Goal: Task Accomplishment & Management: Manage account settings

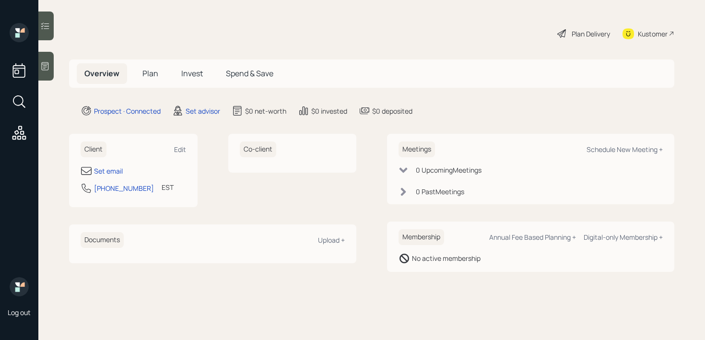
click at [49, 76] on div at bounding box center [45, 66] width 15 height 29
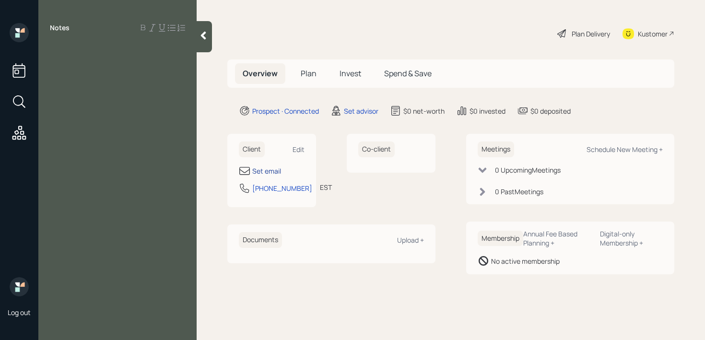
click at [265, 172] on div "Set email" at bounding box center [266, 171] width 29 height 10
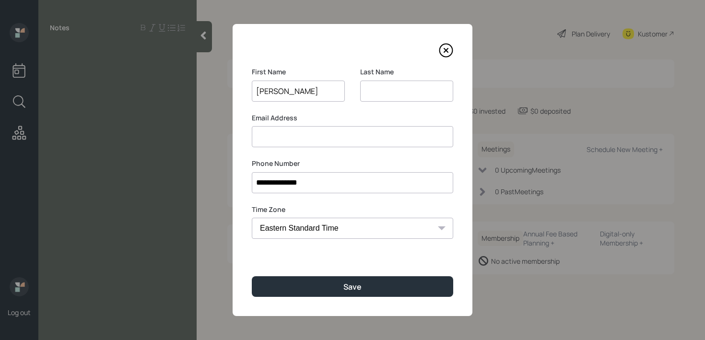
type input "[PERSON_NAME]"
click at [374, 95] on input "[PERSON_NAME]" at bounding box center [406, 91] width 93 height 21
type input "Dasilva"
click at [344, 128] on input at bounding box center [353, 136] width 202 height 21
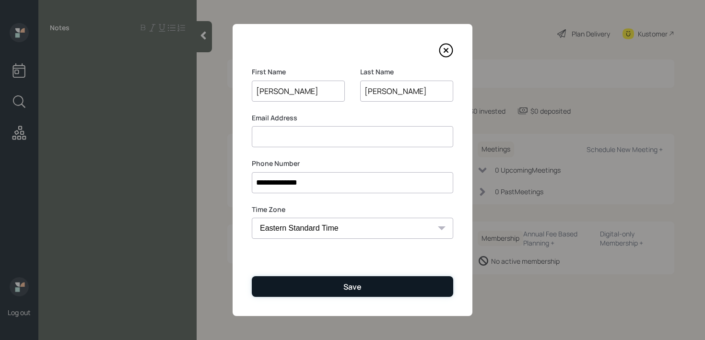
click at [384, 286] on button "Save" at bounding box center [353, 286] width 202 height 21
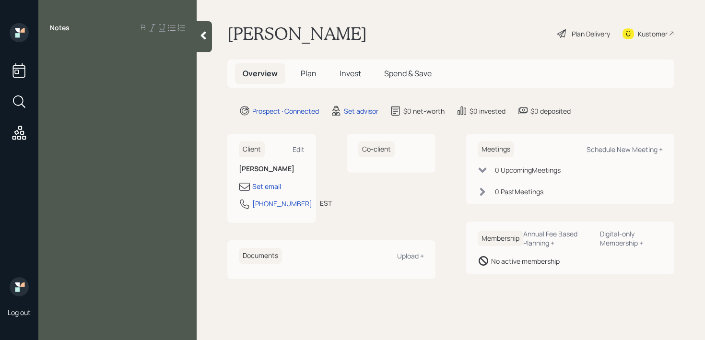
click at [136, 55] on div "Notes" at bounding box center [117, 176] width 158 height 306
click at [138, 64] on div "Notes" at bounding box center [117, 176] width 158 height 306
click at [154, 55] on div "Notes" at bounding box center [117, 176] width 158 height 306
click at [78, 57] on div "Notes" at bounding box center [117, 176] width 158 height 306
click at [83, 51] on div at bounding box center [117, 49] width 135 height 11
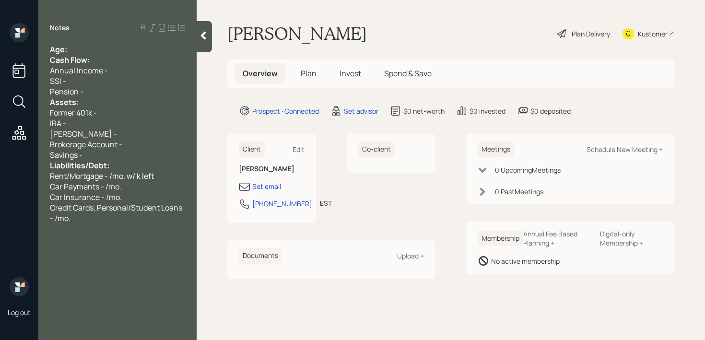
click at [94, 50] on div "Age:" at bounding box center [117, 49] width 135 height 11
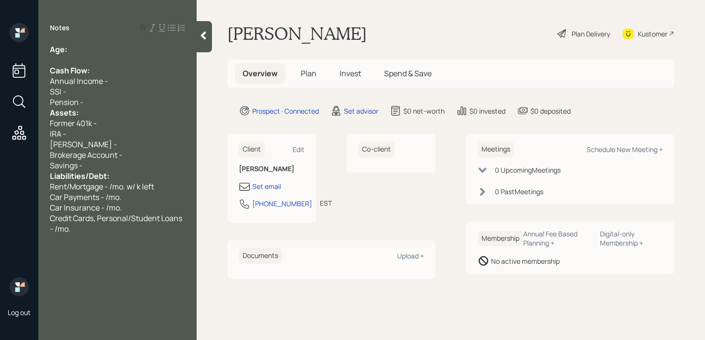
click at [94, 108] on div "Assets:" at bounding box center [117, 112] width 135 height 11
click at [94, 98] on div "Pension -" at bounding box center [117, 102] width 135 height 11
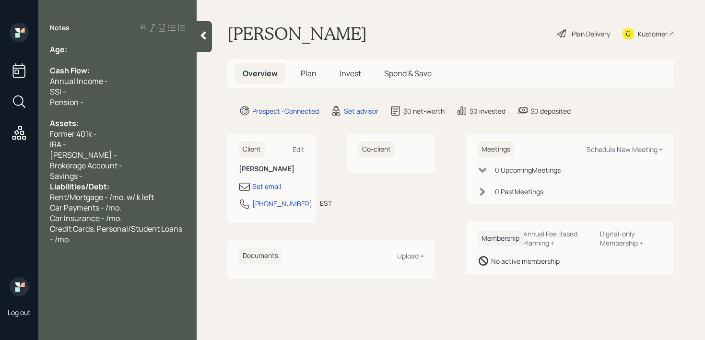
click at [131, 178] on div "Savings -" at bounding box center [117, 176] width 135 height 11
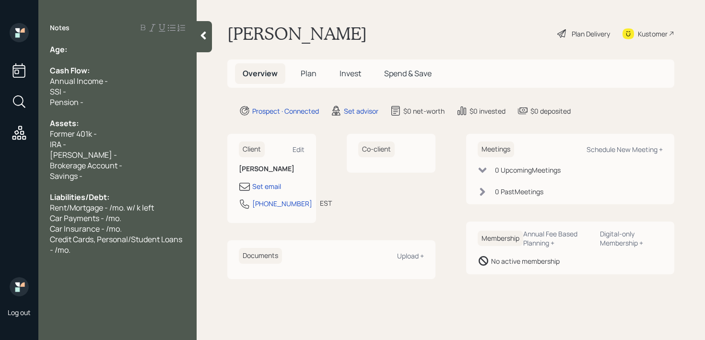
click at [120, 54] on div "Age:" at bounding box center [117, 49] width 135 height 11
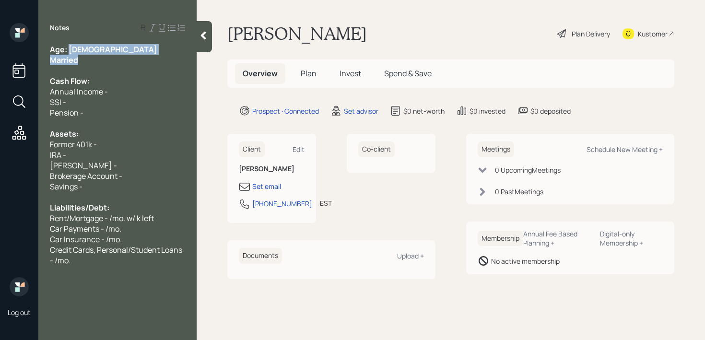
drag, startPoint x: 68, startPoint y: 48, endPoint x: 85, endPoint y: 60, distance: 20.9
click at [85, 60] on div "Age: 67 Married Cash Flow: Annual Income - SSI - Pension - Assets: Former 401k …" at bounding box center [117, 155] width 135 height 222
click at [91, 51] on div "Age: 67" at bounding box center [117, 49] width 135 height 11
click at [89, 70] on div at bounding box center [117, 70] width 135 height 11
click at [92, 63] on div "Married" at bounding box center [117, 60] width 135 height 11
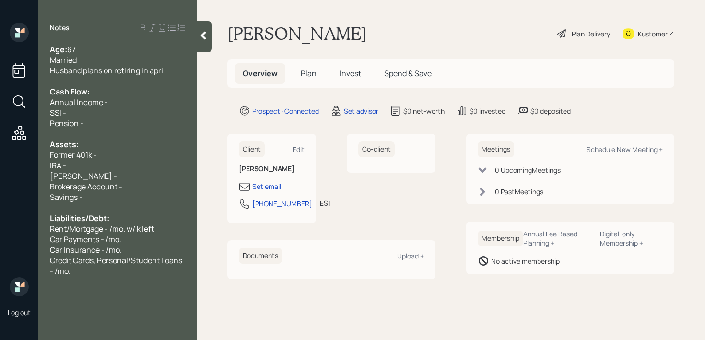
click at [154, 68] on span "Husband plans on retiring in april" at bounding box center [107, 70] width 115 height 11
click at [82, 166] on div "IRA -" at bounding box center [117, 165] width 135 height 11
drag, startPoint x: 74, startPoint y: 157, endPoint x: 0, endPoint y: 157, distance: 74.4
click at [0, 157] on div "Log out Notes Age: 67 Married Husband plans on retiring in April Cash Flow: Ann…" at bounding box center [352, 170] width 705 height 340
click at [101, 91] on div "Cash Flow:" at bounding box center [117, 91] width 135 height 11
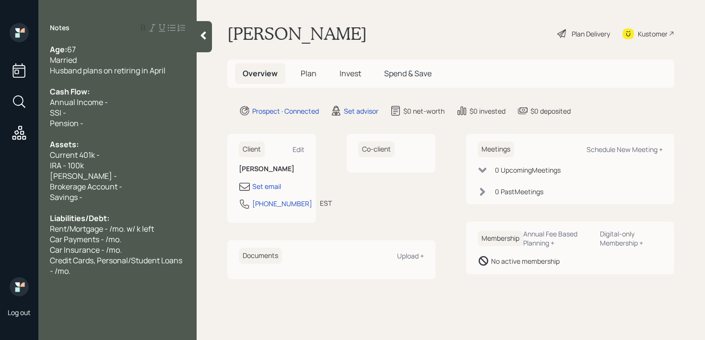
click at [173, 72] on div "Husband plans on retiring in April" at bounding box center [117, 70] width 135 height 11
click at [151, 154] on div "Current 401k -" at bounding box center [117, 155] width 135 height 11
click at [150, 138] on div at bounding box center [117, 134] width 135 height 11
click at [151, 126] on div "Pension -" at bounding box center [117, 123] width 135 height 11
click at [156, 114] on div "SSI -" at bounding box center [117, 112] width 135 height 11
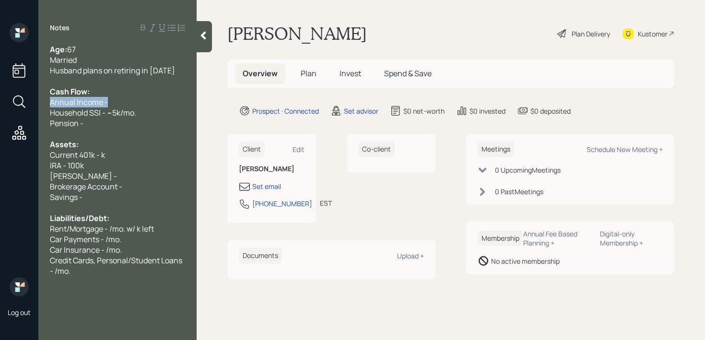
drag, startPoint x: 116, startPoint y: 105, endPoint x: 0, endPoint y: 105, distance: 115.6
click at [0, 105] on div "Log out Notes Age: 67 Married Husband plans on retiring in April 2026 Cash Flow…" at bounding box center [352, 170] width 705 height 340
click at [84, 125] on div "Pension -" at bounding box center [117, 123] width 135 height 11
drag, startPoint x: 99, startPoint y: 125, endPoint x: 0, endPoint y: 125, distance: 98.9
click at [0, 125] on div "Log out Notes Age: 67 Married Husband plans on retiring in April 2026 Cash Flow…" at bounding box center [352, 170] width 705 height 340
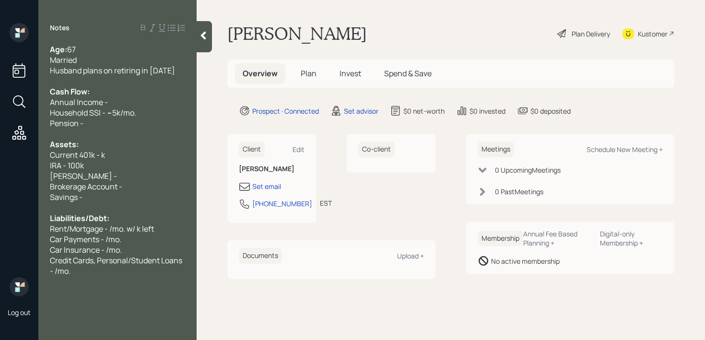
click at [114, 99] on div "Annual Income -" at bounding box center [117, 102] width 135 height 11
drag, startPoint x: 149, startPoint y: 120, endPoint x: 0, endPoint y: 120, distance: 149.2
click at [0, 120] on div "Log out Notes Age: 67 Married Husband plans on retiring in April 2026 Cash Flow…" at bounding box center [352, 170] width 705 height 340
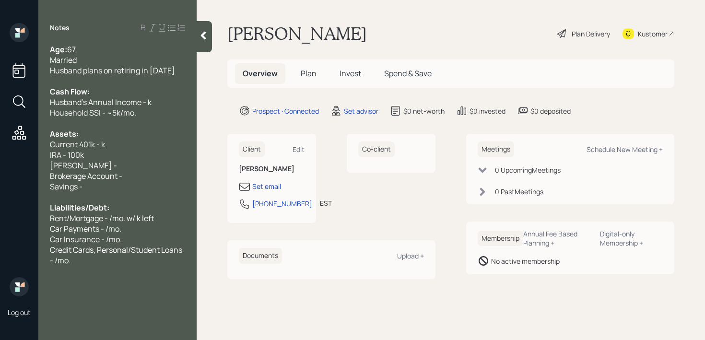
click at [146, 104] on span "Husband's Annual Income - k" at bounding box center [101, 102] width 102 height 11
click at [150, 102] on span "Husband's Annual Income - ~150k" at bounding box center [109, 102] width 119 height 11
click at [133, 133] on div "Assets:" at bounding box center [117, 134] width 135 height 11
click at [113, 143] on div "Current 401k - k" at bounding box center [117, 144] width 135 height 11
click at [103, 139] on span "Current 401k - k" at bounding box center [77, 144] width 55 height 11
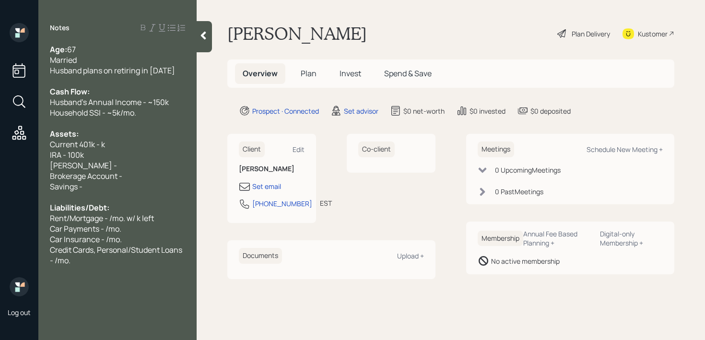
click at [59, 156] on span "IRA - 100k" at bounding box center [67, 155] width 34 height 11
click at [110, 139] on div "Current 401k - k" at bounding box center [117, 144] width 135 height 11
click at [116, 144] on span "Current 401k - 658k" at bounding box center [84, 144] width 69 height 11
click at [149, 161] on div "Roth IRA -" at bounding box center [117, 165] width 135 height 11
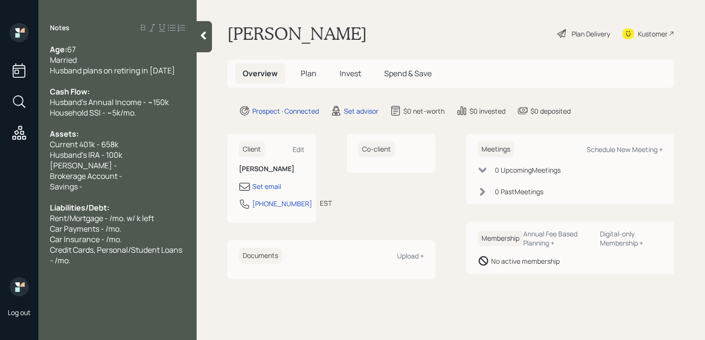
click at [143, 167] on div "Roth IRA -" at bounding box center [117, 165] width 135 height 11
drag, startPoint x: 102, startPoint y: 160, endPoint x: 0, endPoint y: 160, distance: 102.2
click at [0, 160] on div "Log out Notes Age: 67 Married Husband plans on retiring in April 2026 Cash Flow…" at bounding box center [352, 170] width 705 height 340
drag, startPoint x: 107, startPoint y: 167, endPoint x: 25, endPoint y: 167, distance: 81.6
click at [25, 167] on div "Log out Notes Age: 67 Married Husband plans on retiring in April 2026 Cash Flow…" at bounding box center [352, 170] width 705 height 340
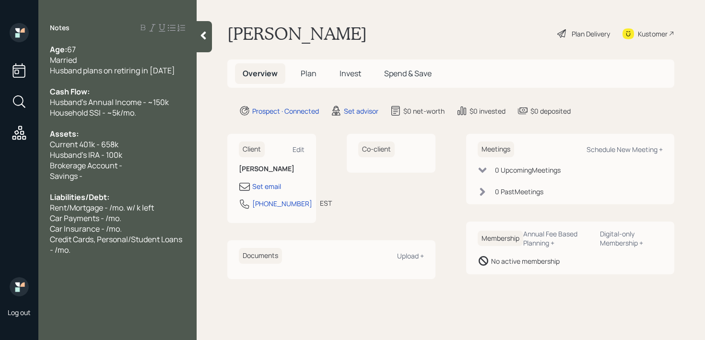
click at [178, 165] on div "Brokerage Account -" at bounding box center [117, 165] width 135 height 11
click at [148, 172] on div "Savings -" at bounding box center [117, 176] width 135 height 11
drag, startPoint x: 150, startPoint y: 175, endPoint x: 0, endPoint y: 183, distance: 150.4
click at [0, 183] on div "Log out Notes Age: 67 Married Husband plans on retiring in April 2026 Cash Flow…" at bounding box center [352, 170] width 705 height 340
click at [118, 176] on div "Savings -" at bounding box center [117, 176] width 135 height 11
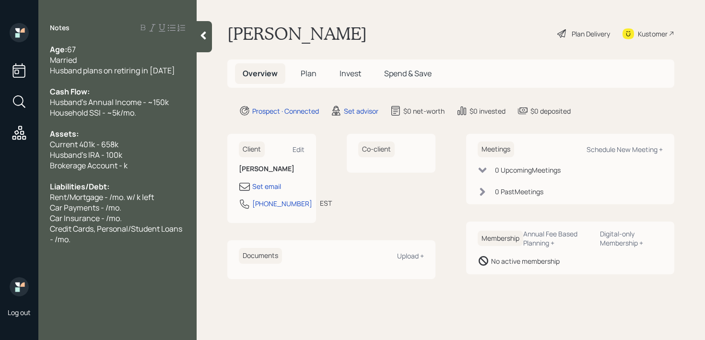
click at [99, 152] on span "Husband's IRA - 100k" at bounding box center [86, 155] width 72 height 11
drag, startPoint x: 143, startPoint y: 166, endPoint x: 0, endPoint y: 166, distance: 143.5
click at [0, 166] on div "Log out Notes Age: 67 Married Husband plans on retiring in April 2026 Cash Flow…" at bounding box center [352, 170] width 705 height 340
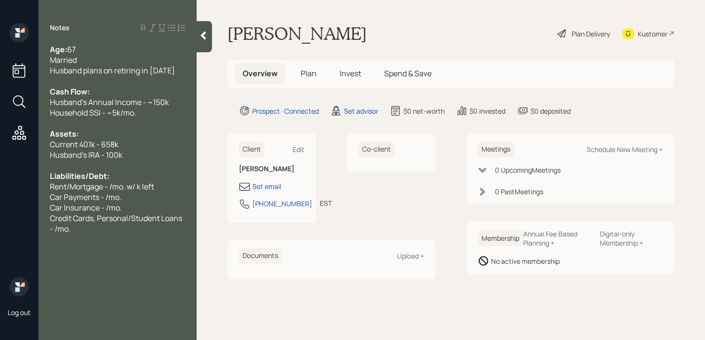
click at [86, 182] on span "Rent/Mortgage - /mo. w/ k left" at bounding box center [102, 186] width 104 height 11
drag, startPoint x: 131, startPoint y: 188, endPoint x: 16, endPoint y: 188, distance: 115.2
click at [16, 188] on div "Log out Notes Age: 67 Married Husband plans on retiring in April 2026 Cash Flow…" at bounding box center [352, 170] width 705 height 340
drag, startPoint x: 180, startPoint y: 188, endPoint x: 0, endPoint y: 188, distance: 180.4
click at [0, 188] on div "Log out Notes Age: 67 Married Husband plans on retiring in April 2026 Cash Flow…" at bounding box center [352, 170] width 705 height 340
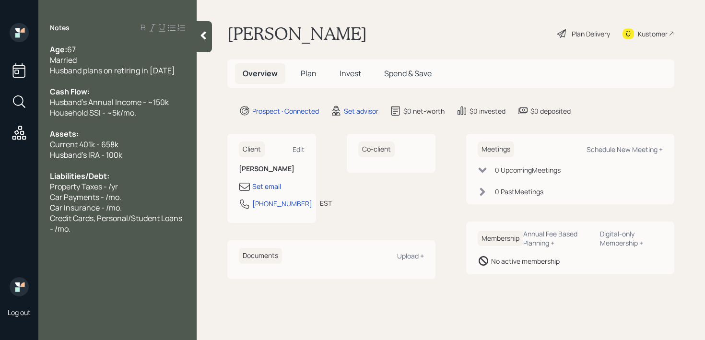
click at [136, 184] on div "Property Taxes - /yr" at bounding box center [117, 186] width 135 height 11
click at [112, 185] on span "Property Taxes - /yr" at bounding box center [84, 186] width 68 height 11
drag, startPoint x: 114, startPoint y: 194, endPoint x: 140, endPoint y: 194, distance: 26.4
click at [114, 194] on span "Home Insurance - /yr" at bounding box center [87, 197] width 74 height 11
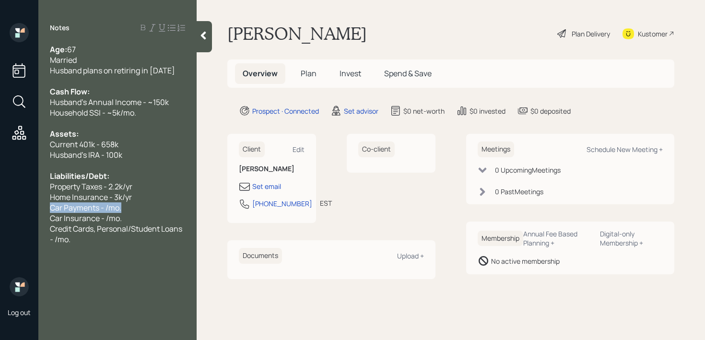
drag, startPoint x: 151, startPoint y: 208, endPoint x: 0, endPoint y: 208, distance: 151.2
click at [0, 208] on div "Log out Notes Age: 67 Married Husband plans on retiring in April 2026 Cash Flow…" at bounding box center [352, 170] width 705 height 340
click at [134, 212] on div "Car Payments - /mo." at bounding box center [117, 208] width 135 height 11
click at [105, 209] on span "Car Payments - /mo." at bounding box center [86, 208] width 72 height 11
drag, startPoint x: 137, startPoint y: 218, endPoint x: 0, endPoint y: 218, distance: 137.2
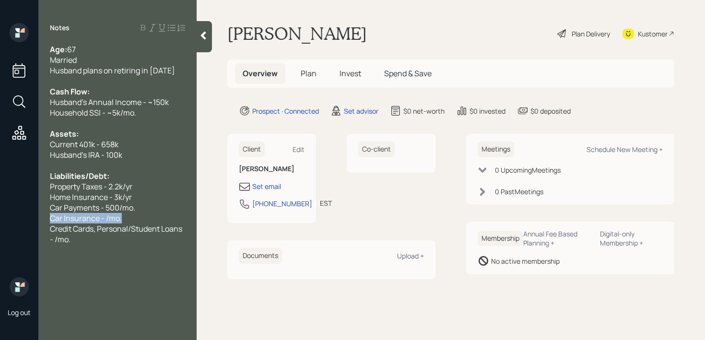
click at [0, 218] on div "Log out Notes Age: 67 Married Husband plans on retiring in April 2026 Cash Flow…" at bounding box center [352, 170] width 705 height 340
click at [48, 222] on div "Age: 67 Married Husband plans on retiring in April 2026 Cash Flow: Husband's An…" at bounding box center [117, 144] width 158 height 201
click at [155, 201] on div "Home Insurance - 3k/yr" at bounding box center [117, 197] width 135 height 11
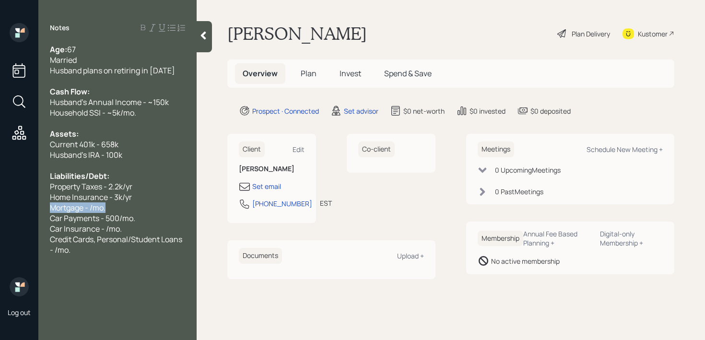
drag, startPoint x: 114, startPoint y: 212, endPoint x: 0, endPoint y: 212, distance: 114.2
click at [0, 212] on div "Log out Notes Age: 67 Married Husband plans on retiring in April 2026 Cash Flow…" at bounding box center [352, 170] width 705 height 340
copy span "Mortgage - /mo."
drag, startPoint x: 133, startPoint y: 208, endPoint x: 0, endPoint y: 208, distance: 132.9
click at [0, 208] on div "Log out Notes Age: 67 Married Husband plans on retiring in April 2026 Cash Flow…" at bounding box center [352, 170] width 705 height 340
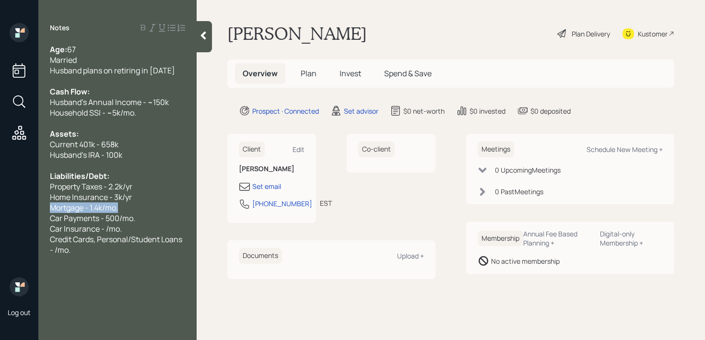
copy span "Mortgage - 1.4k/mo."
click at [47, 209] on div "Age: 67 Married Husband plans on retiring in April 2026 Cash Flow: Husband's An…" at bounding box center [117, 149] width 158 height 211
click at [51, 209] on span "Mortgage - 1.4k/mo." at bounding box center [84, 208] width 68 height 11
click at [137, 230] on div "Car Insurance - /mo." at bounding box center [117, 229] width 135 height 11
drag, startPoint x: 137, startPoint y: 230, endPoint x: 0, endPoint y: 230, distance: 136.8
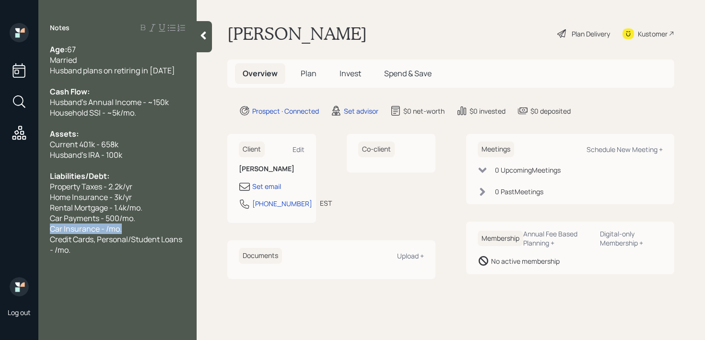
click at [0, 230] on div "Log out Notes Age: 67 Married Husband plans on retiring in April 2026 Cash Flow…" at bounding box center [352, 170] width 705 height 340
click at [82, 214] on span "Car Payments - 500/mo." at bounding box center [92, 218] width 85 height 11
click at [104, 228] on span "Car Insurance - /mo." at bounding box center [86, 229] width 72 height 11
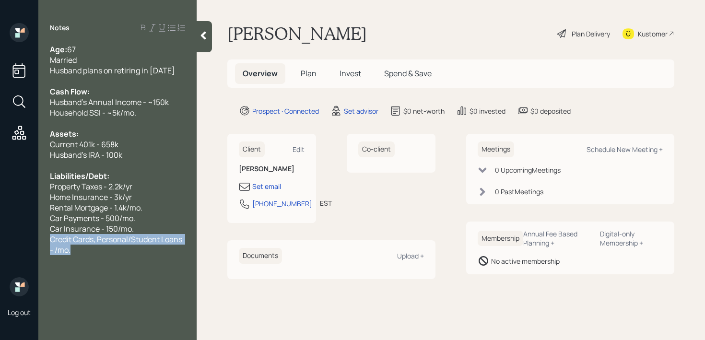
drag, startPoint x: 101, startPoint y: 249, endPoint x: 37, endPoint y: 240, distance: 64.9
click at [37, 240] on div "Log out Notes Age: 67 Married Husband plans on retiring in April 2026 Cash Flow…" at bounding box center [352, 170] width 705 height 340
drag, startPoint x: 122, startPoint y: 241, endPoint x: 0, endPoint y: 241, distance: 121.9
click at [0, 241] on div "Log out Notes Age: 67 Married Husband plans on retiring in April 2026 Cash Flow…" at bounding box center [352, 170] width 705 height 340
click at [276, 189] on div "Set email" at bounding box center [266, 186] width 29 height 10
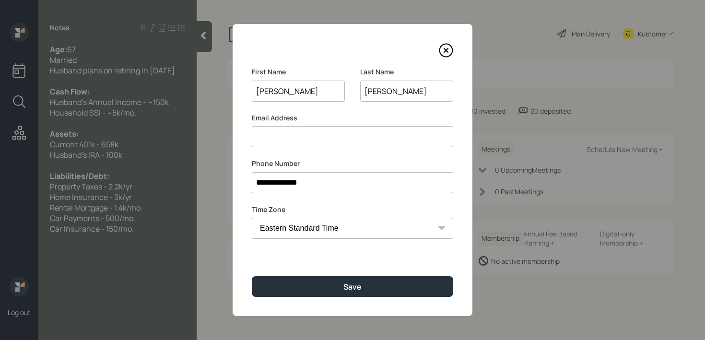
click at [309, 132] on input at bounding box center [353, 136] width 202 height 21
drag, startPoint x: 373, startPoint y: 136, endPoint x: 183, endPoint y: 136, distance: 189.6
click at [183, 136] on div "**********" at bounding box center [352, 170] width 705 height 340
type input "lisadasilva58@gmail.com"
click at [286, 303] on div "**********" at bounding box center [353, 170] width 240 height 292
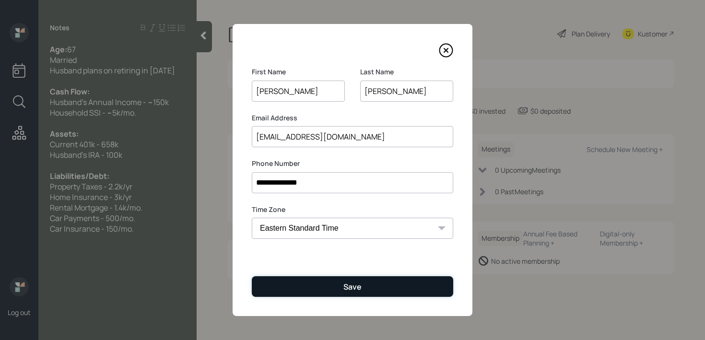
click at [291, 291] on button "Save" at bounding box center [353, 286] width 202 height 21
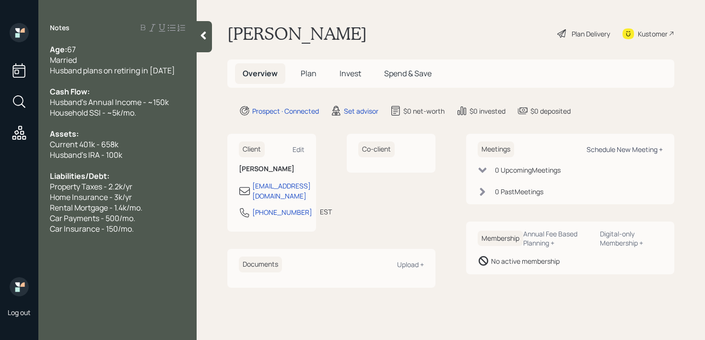
click at [629, 149] on div "Schedule New Meeting +" at bounding box center [625, 149] width 76 height 9
select select "round-robin"
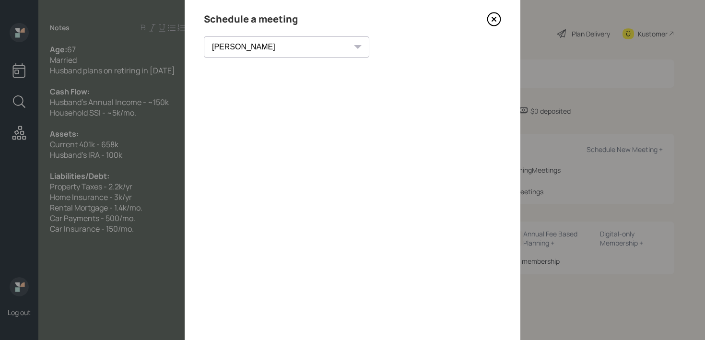
scroll to position [31, 0]
click at [494, 20] on icon at bounding box center [494, 20] width 4 height 4
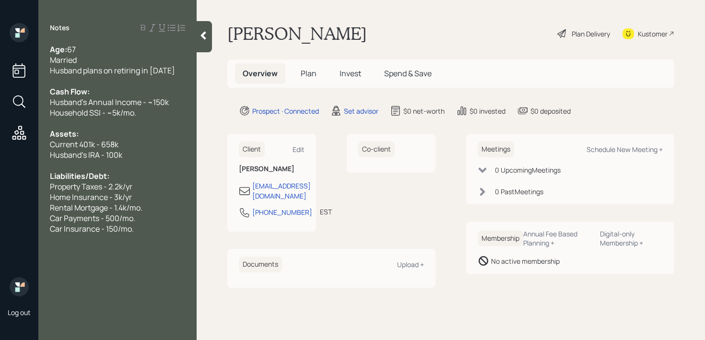
click at [657, 32] on div "Kustomer" at bounding box center [653, 34] width 30 height 10
click at [648, 31] on div "Kustomer" at bounding box center [653, 34] width 30 height 10
